Goal: Task Accomplishment & Management: Use online tool/utility

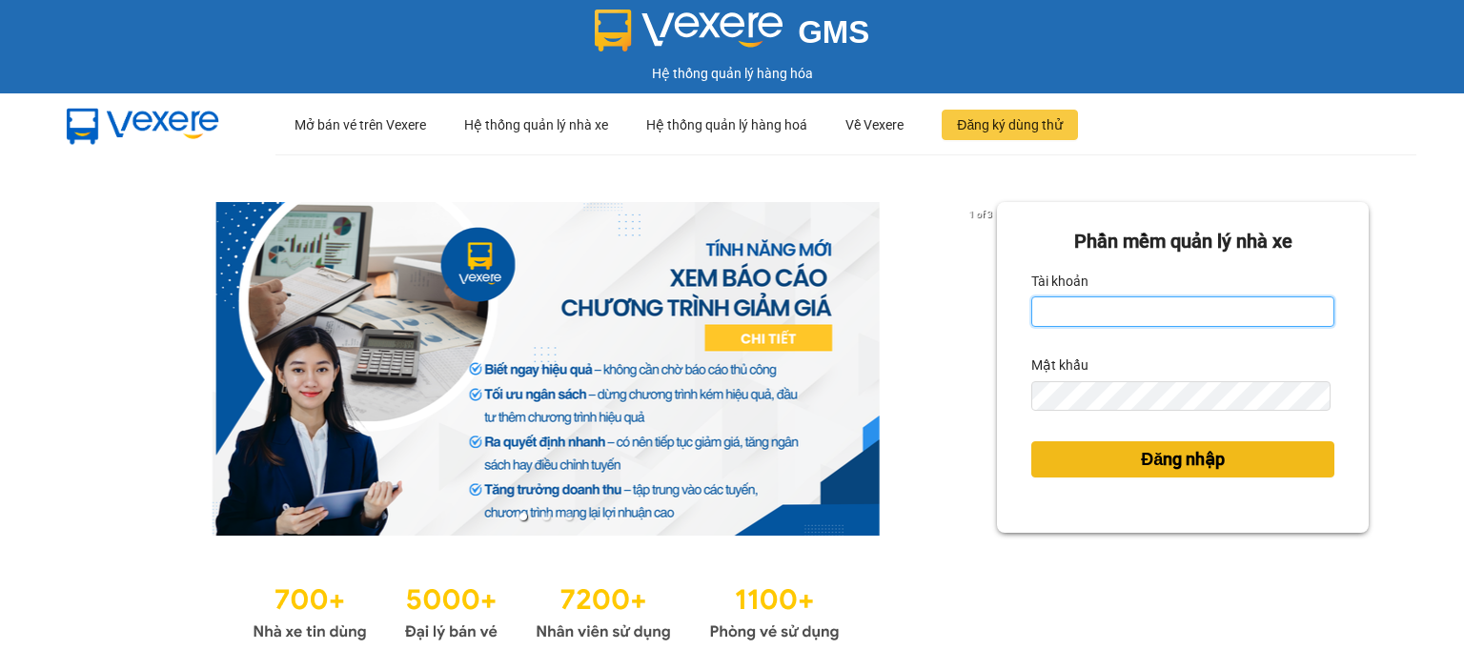
type input "ntlan.ductruong"
click at [1189, 464] on span "Đăng nhập" at bounding box center [1183, 459] width 84 height 27
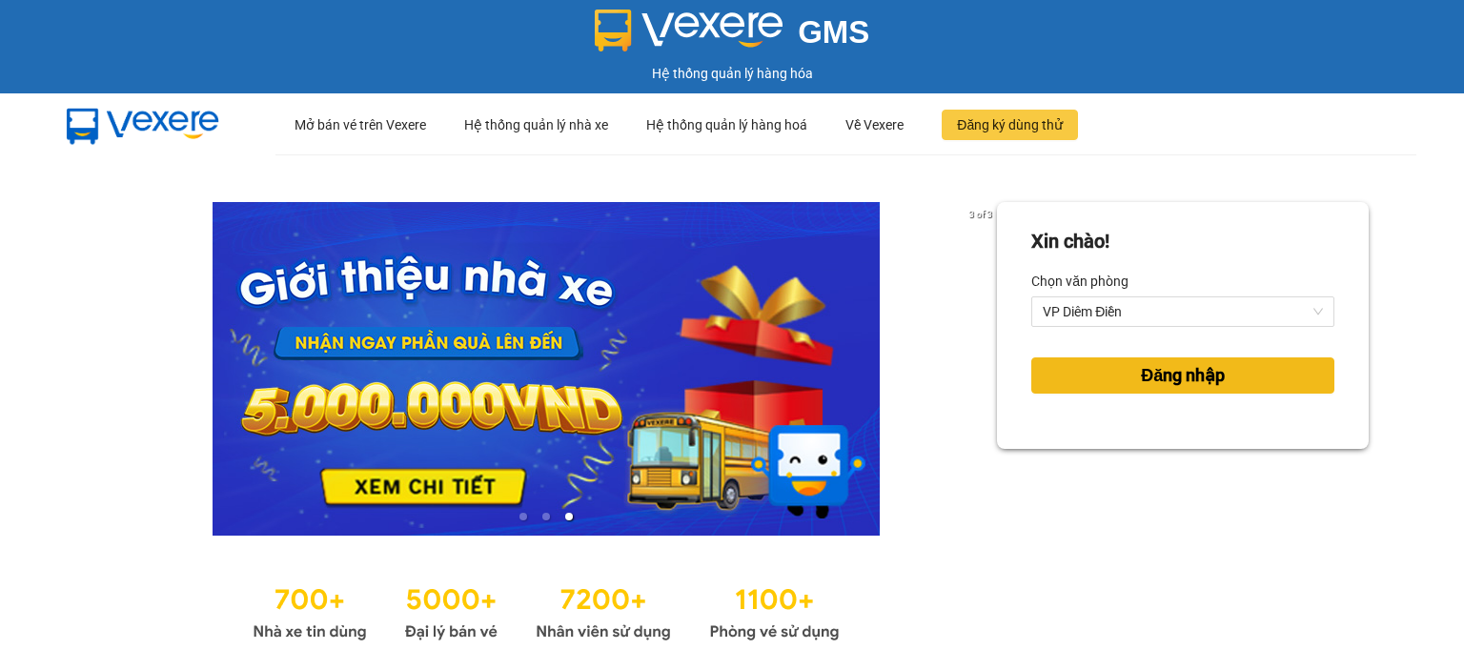
click at [1243, 391] on button "Đăng nhập" at bounding box center [1182, 375] width 303 height 36
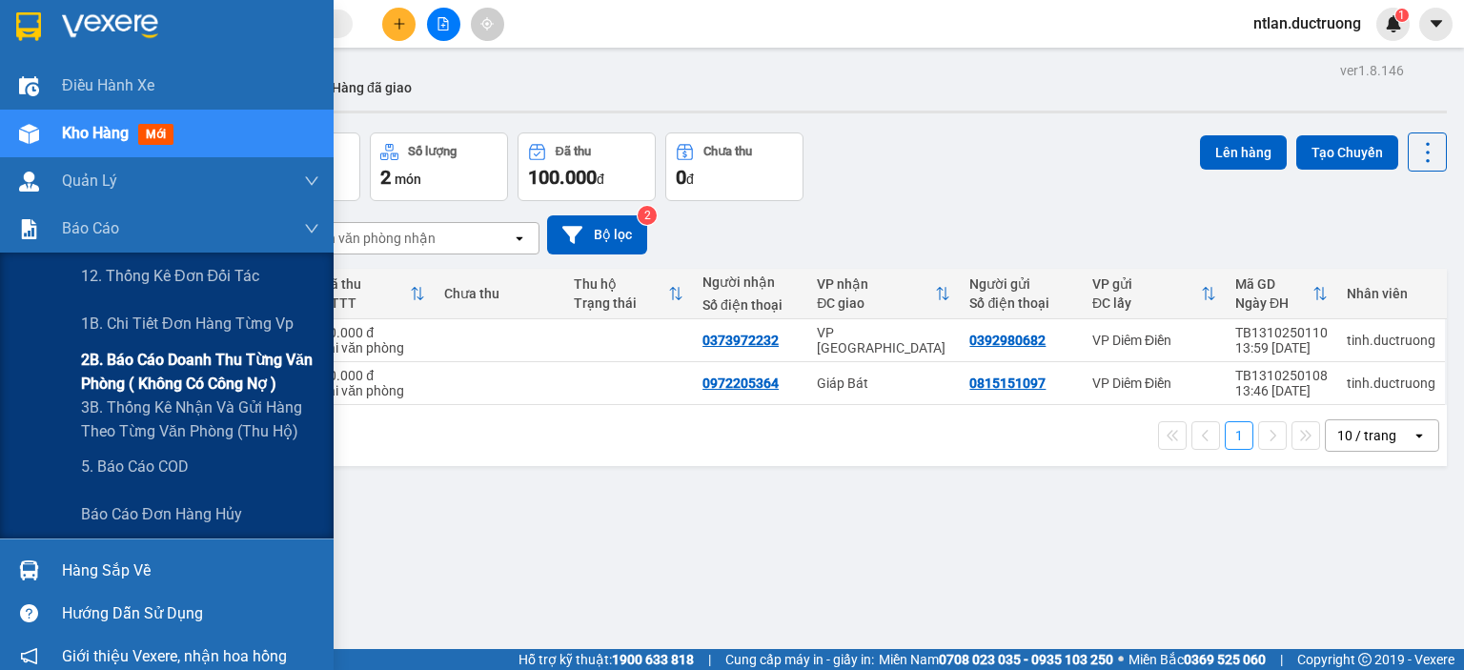
click at [147, 370] on span "2B. Báo cáo doanh thu từng văn phòng ( không có công nợ )" at bounding box center [200, 372] width 238 height 48
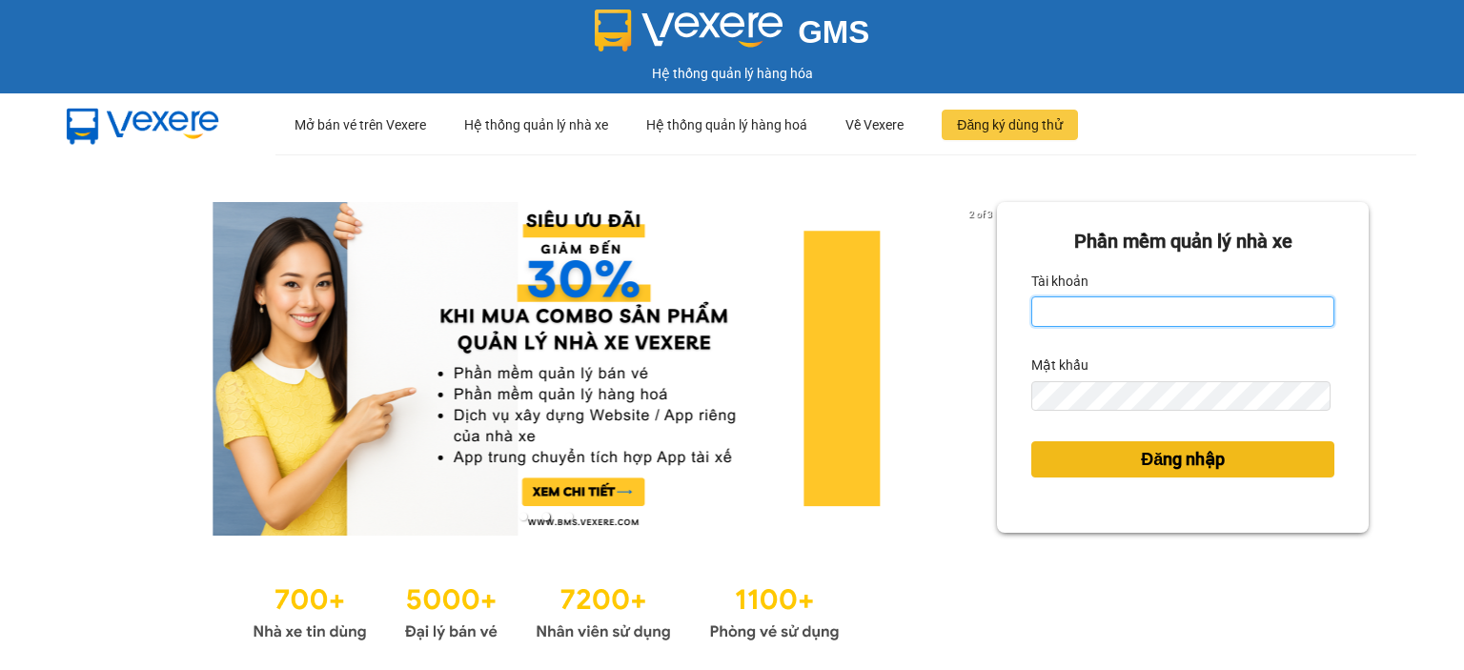
type input "ntlan.ductruong"
click at [1072, 449] on button "Đăng nhập" at bounding box center [1182, 459] width 303 height 36
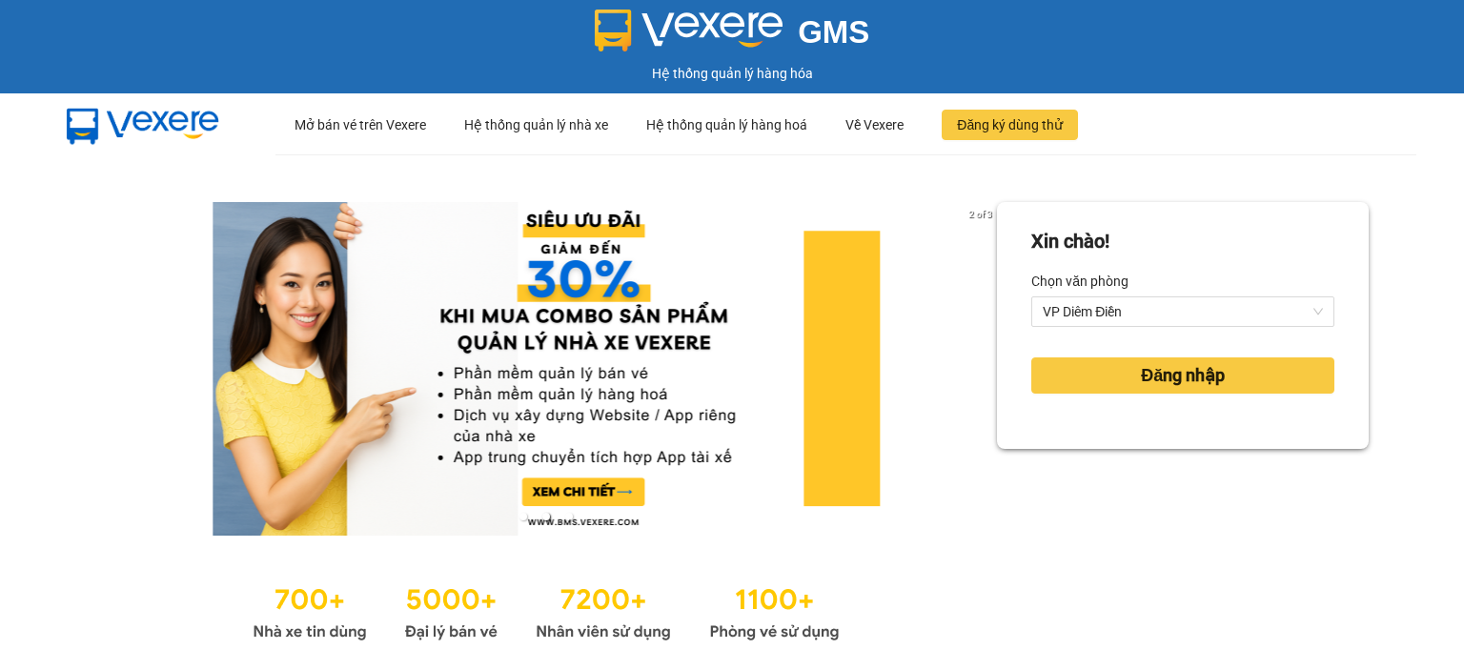
click at [1072, 449] on div "Xin chào! Chọn văn phòng VP Diêm Điền Đăng nhập" at bounding box center [1183, 325] width 372 height 247
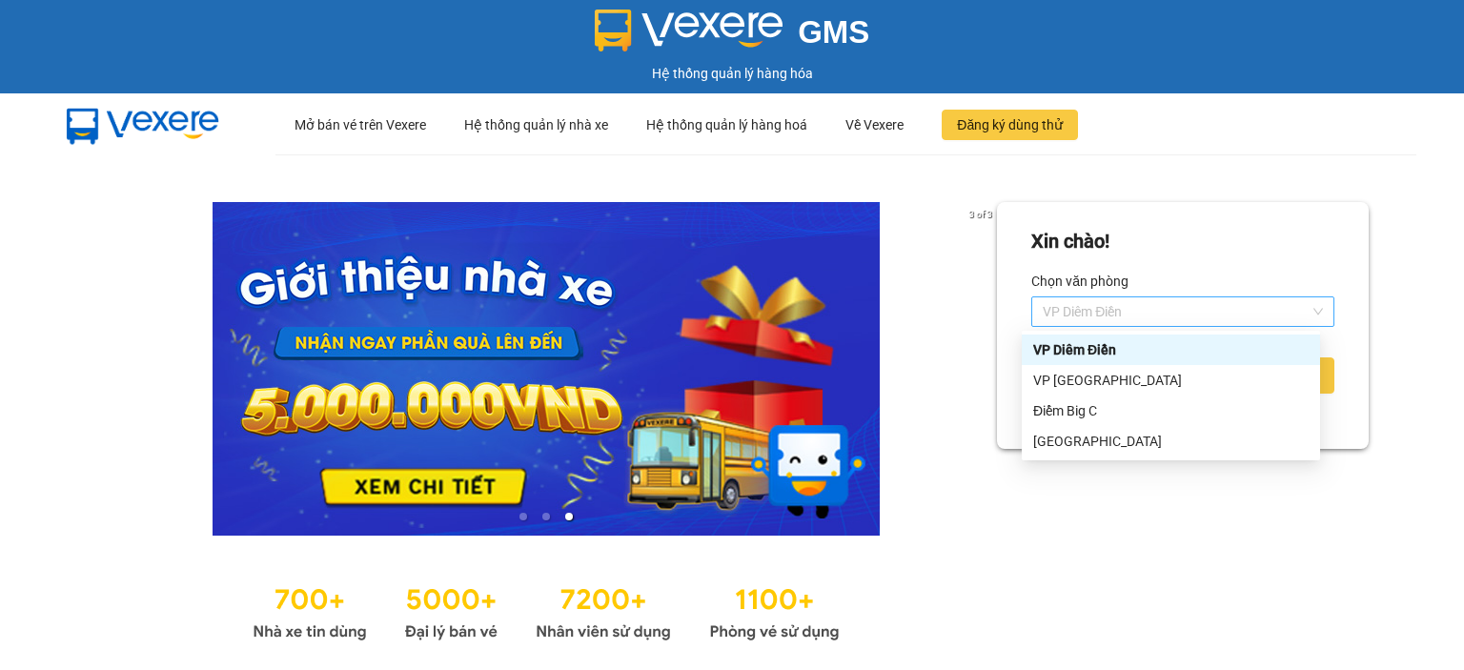
click at [1140, 314] on span "VP Diêm Điền" at bounding box center [1183, 311] width 280 height 29
click at [1099, 382] on div "VP Yên Sở" at bounding box center [1170, 380] width 275 height 21
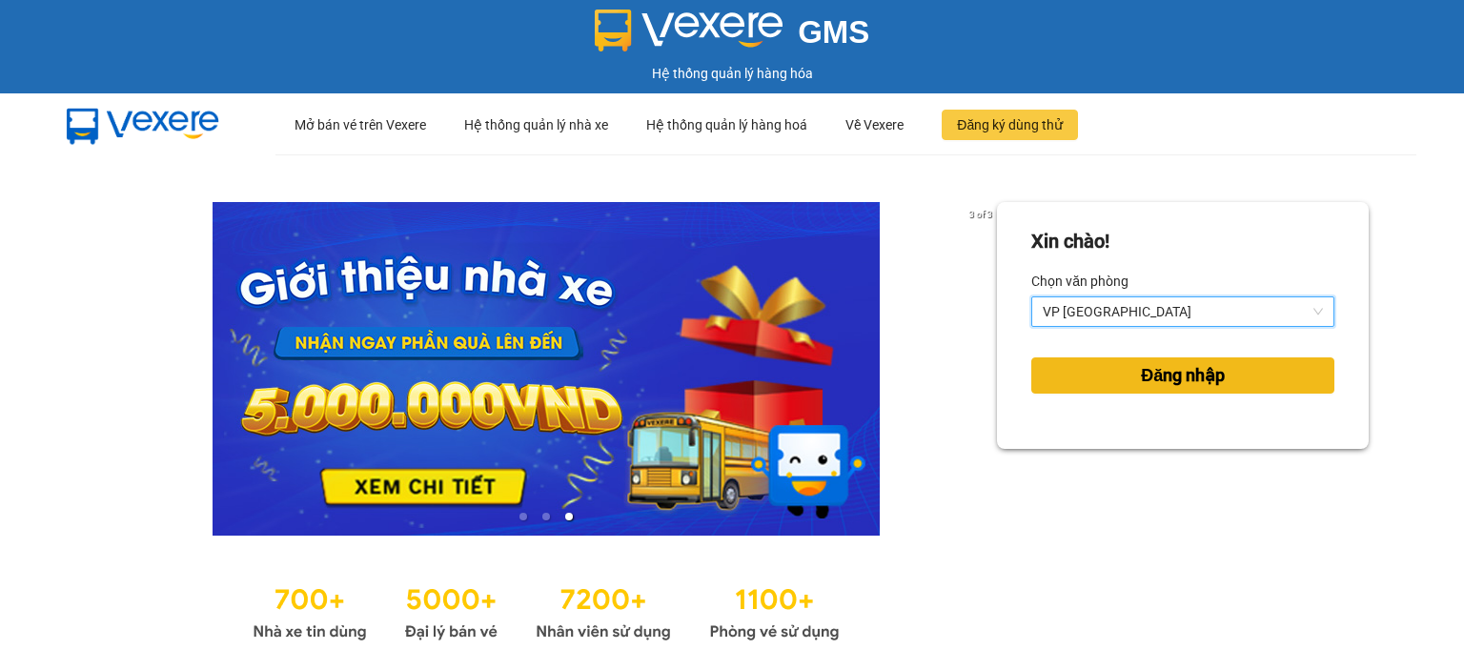
click at [1108, 365] on button "Đăng nhập" at bounding box center [1182, 375] width 303 height 36
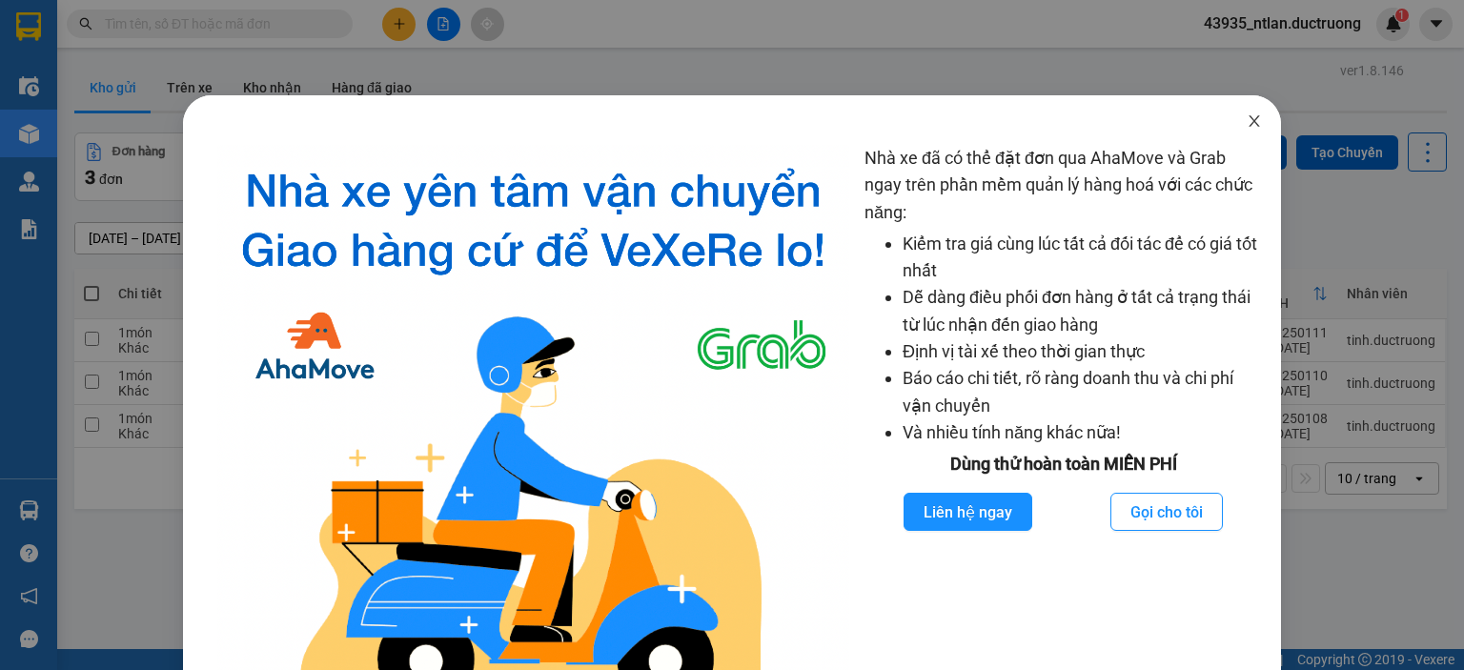
click at [1247, 126] on icon "close" at bounding box center [1254, 120] width 15 height 15
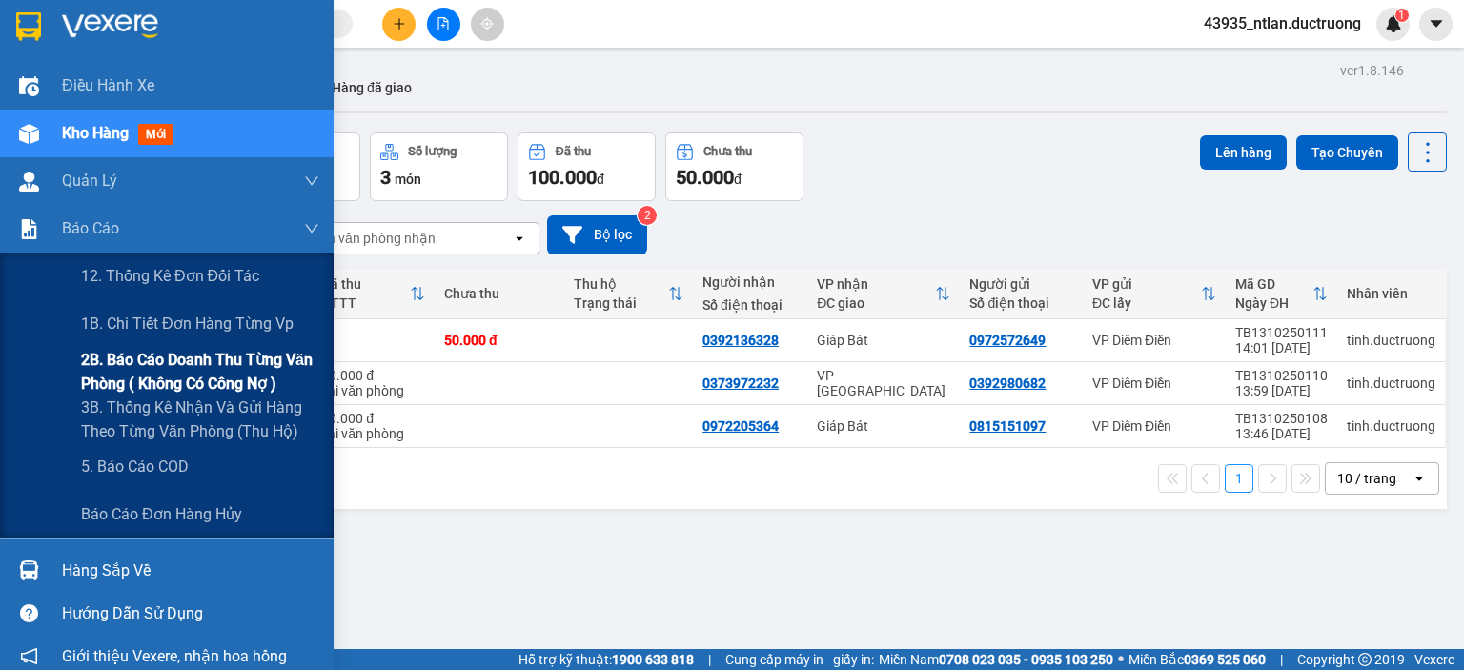
click at [119, 369] on span "2B. Báo cáo doanh thu từng văn phòng ( không có công nợ )" at bounding box center [200, 372] width 238 height 48
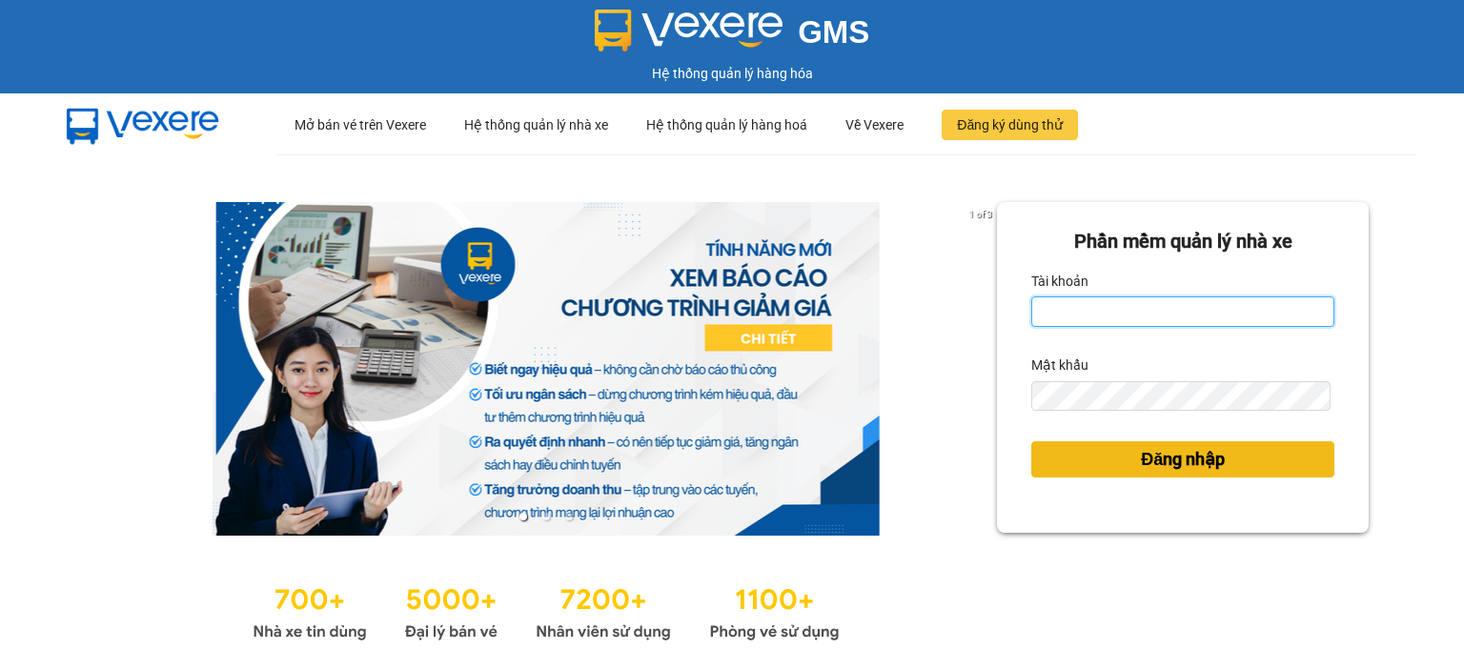
type input "ntlan.ductruong"
click at [1201, 460] on span "Đăng nhập" at bounding box center [1183, 459] width 84 height 27
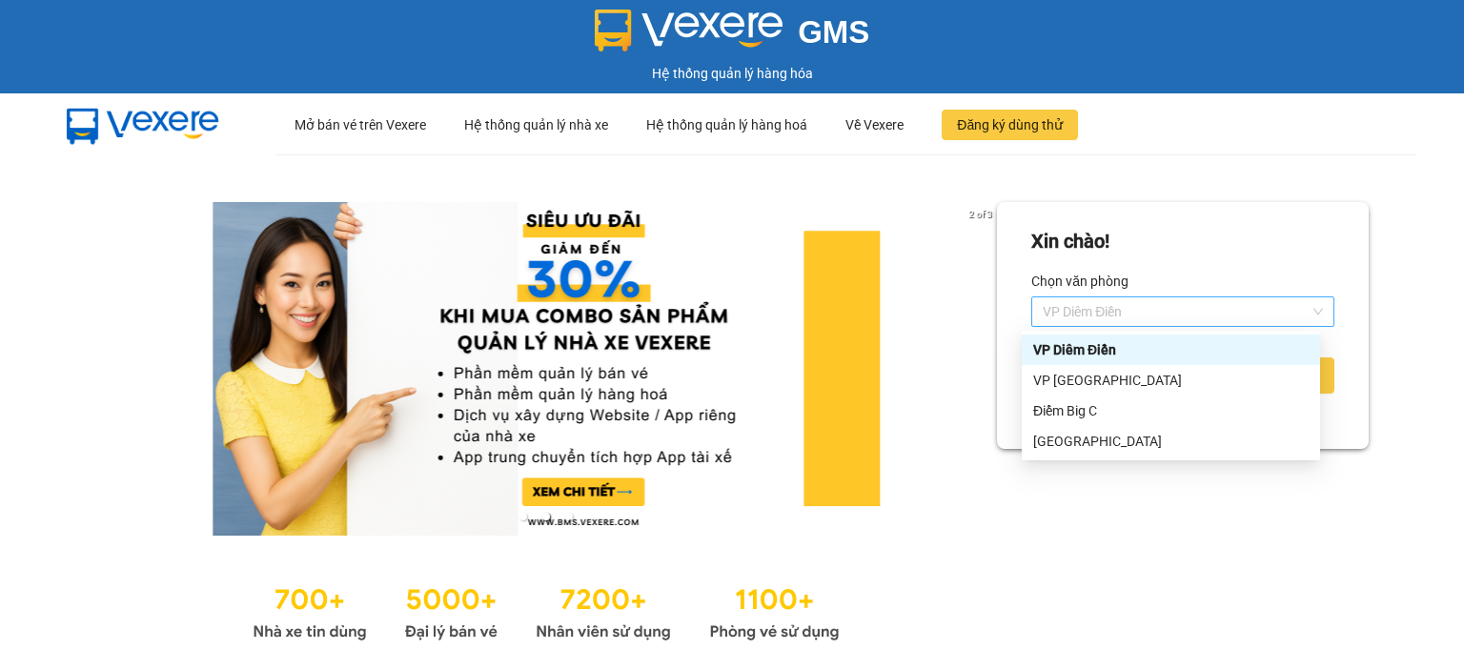
click at [1141, 323] on span "VP Diêm Điền" at bounding box center [1183, 311] width 280 height 29
click at [1082, 450] on div "Hà Đông" at bounding box center [1170, 441] width 275 height 21
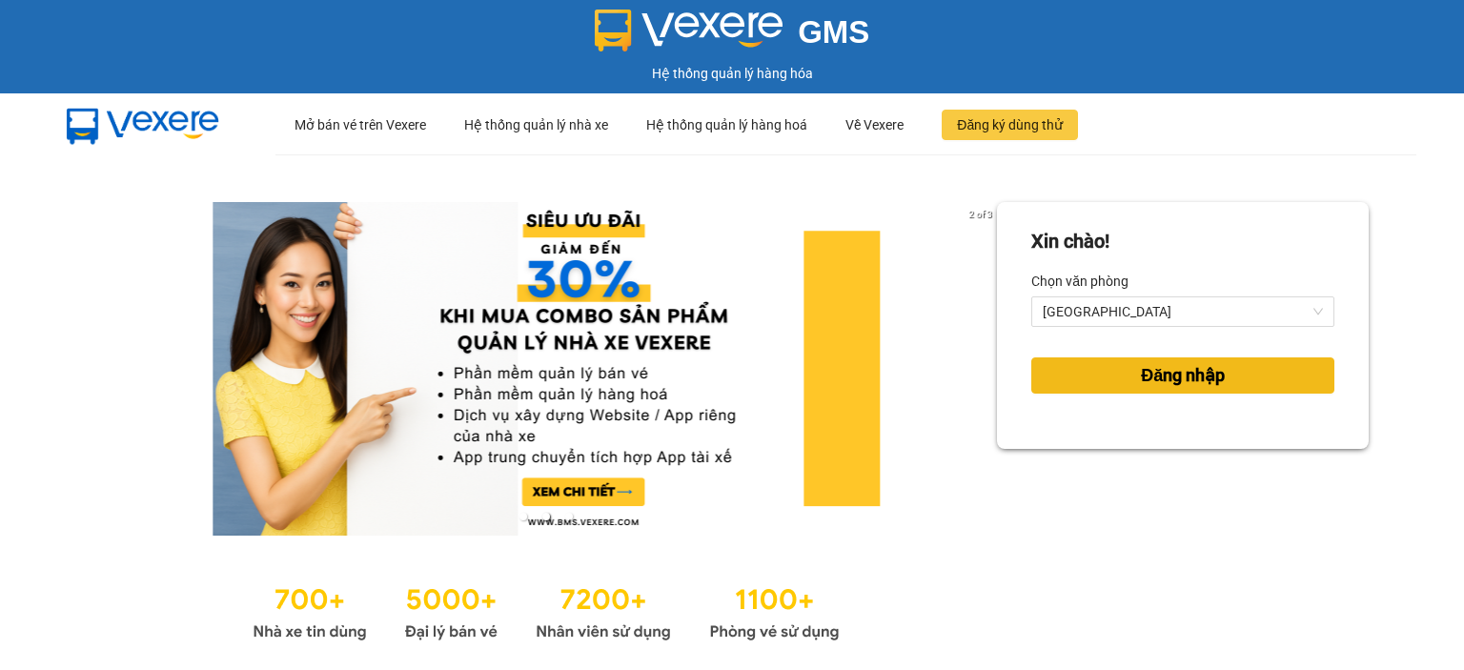
click at [1113, 369] on button "Đăng nhập" at bounding box center [1182, 375] width 303 height 36
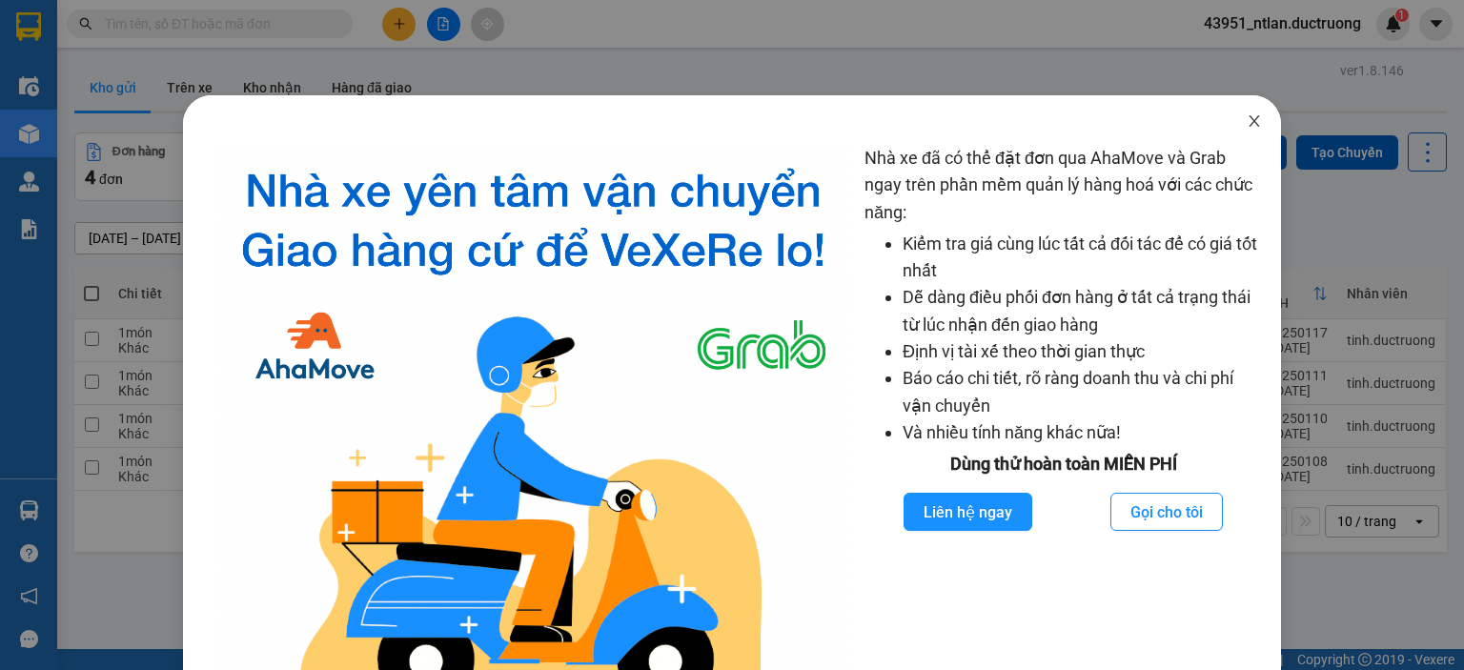
click at [1247, 129] on icon "close" at bounding box center [1254, 120] width 15 height 15
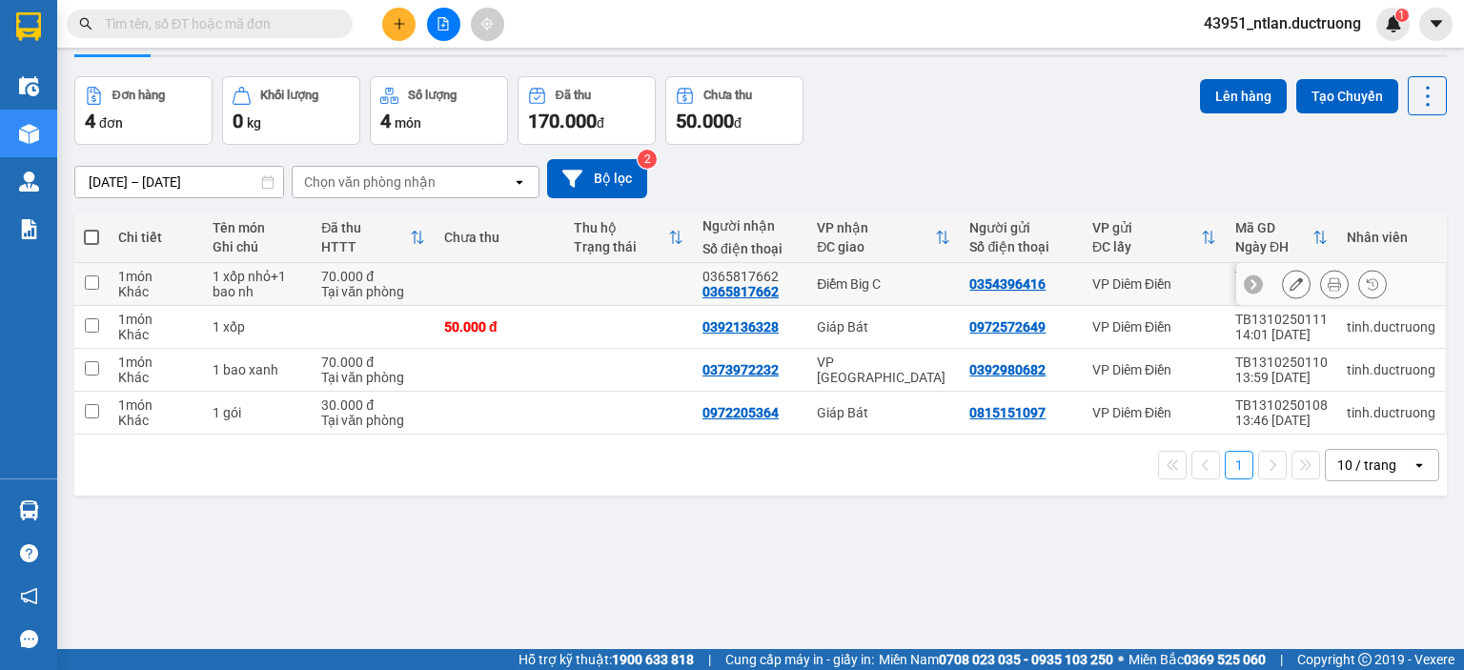
scroll to position [88, 0]
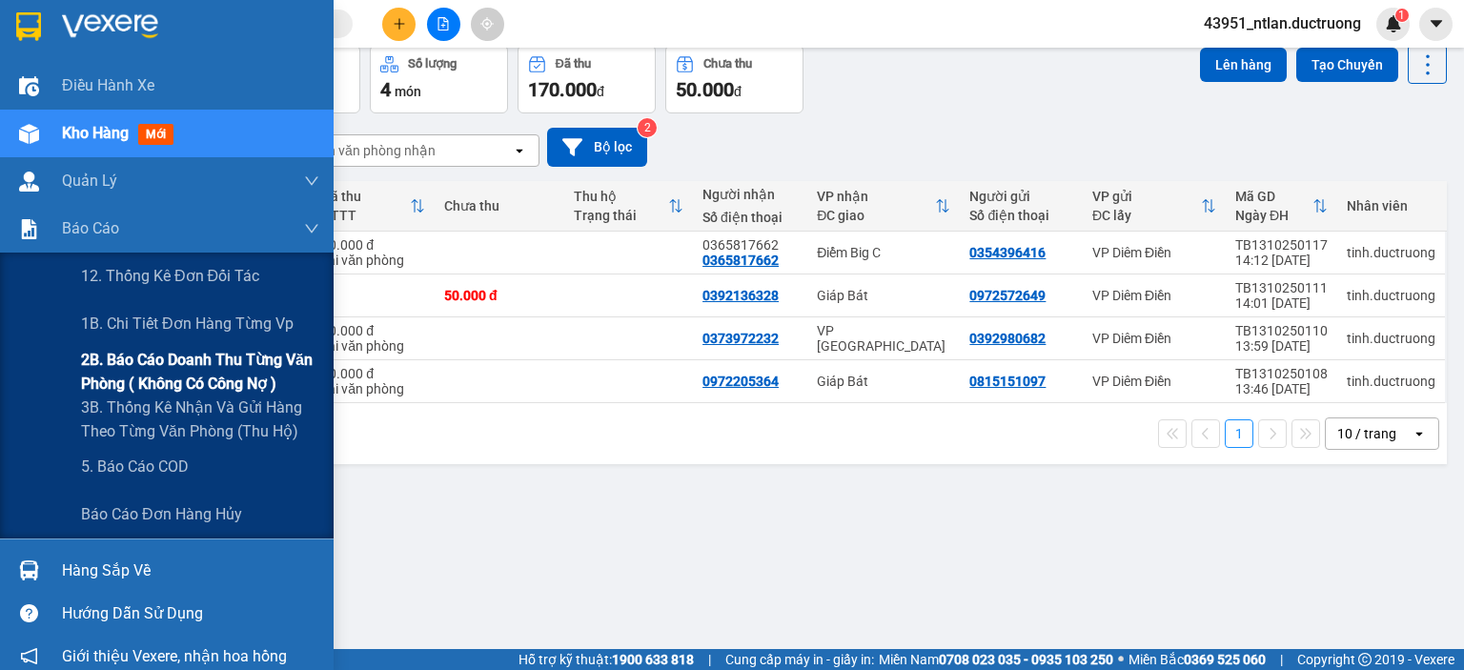
click at [152, 371] on span "2B. Báo cáo doanh thu từng văn phòng ( không có công nợ )" at bounding box center [200, 372] width 238 height 48
